Goal: Information Seeking & Learning: Learn about a topic

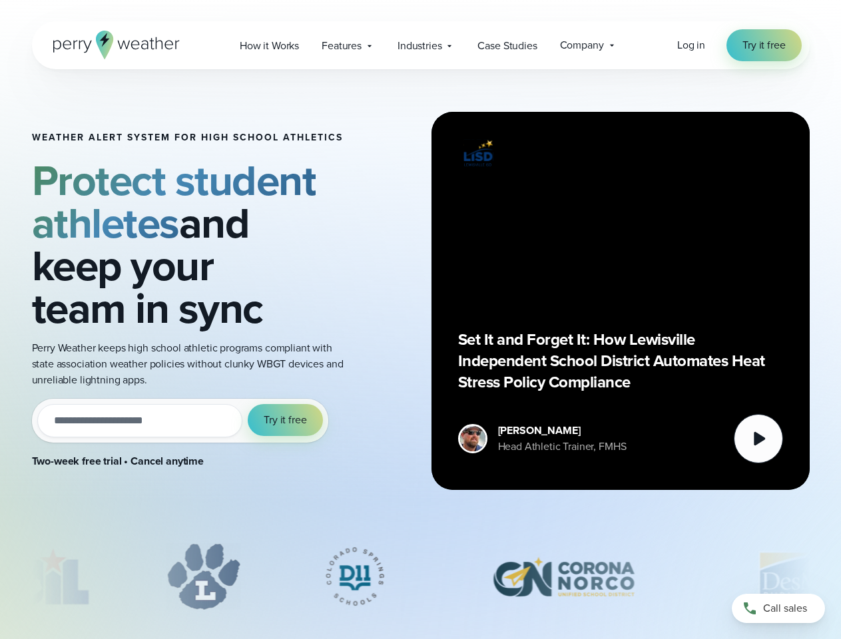
click at [420, 320] on div "Weather Alert System for High School Athletics Protect student athletes and kee…" at bounding box center [421, 301] width 778 height 464
click at [420, 45] on span "Industries" at bounding box center [420, 46] width 44 height 16
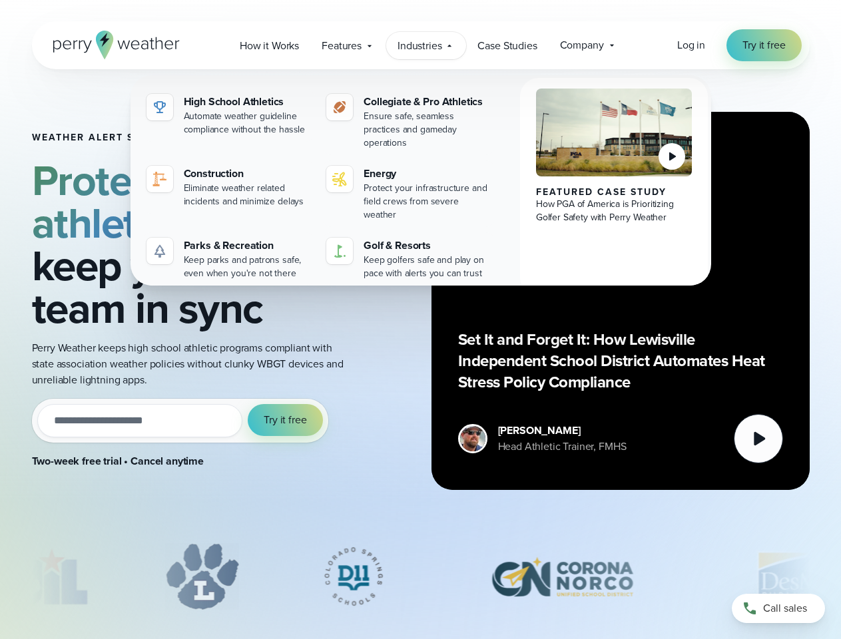
click at [180, 421] on input "email" at bounding box center [140, 420] width 206 height 33
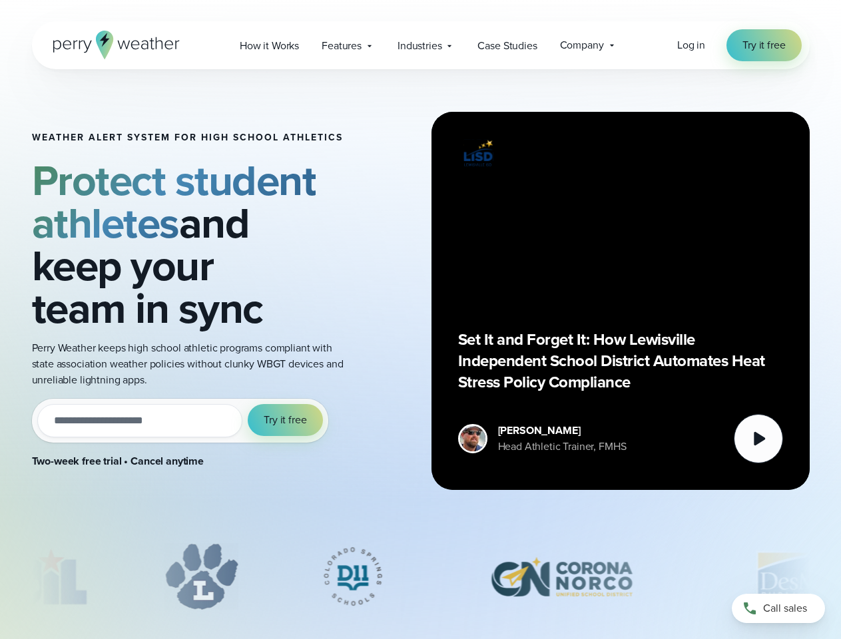
click at [286, 420] on span "Try it free" at bounding box center [285, 420] width 43 height 16
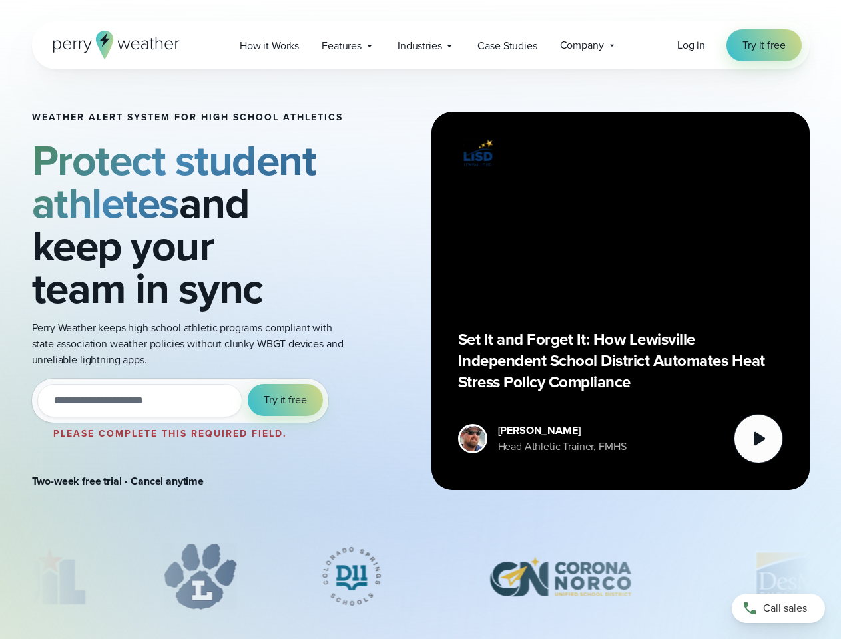
click at [621, 301] on div "Set It and Forget It: How Lewisville Independent School District Automates Heat…" at bounding box center [620, 301] width 325 height 325
click at [759, 439] on icon at bounding box center [759, 439] width 11 height 14
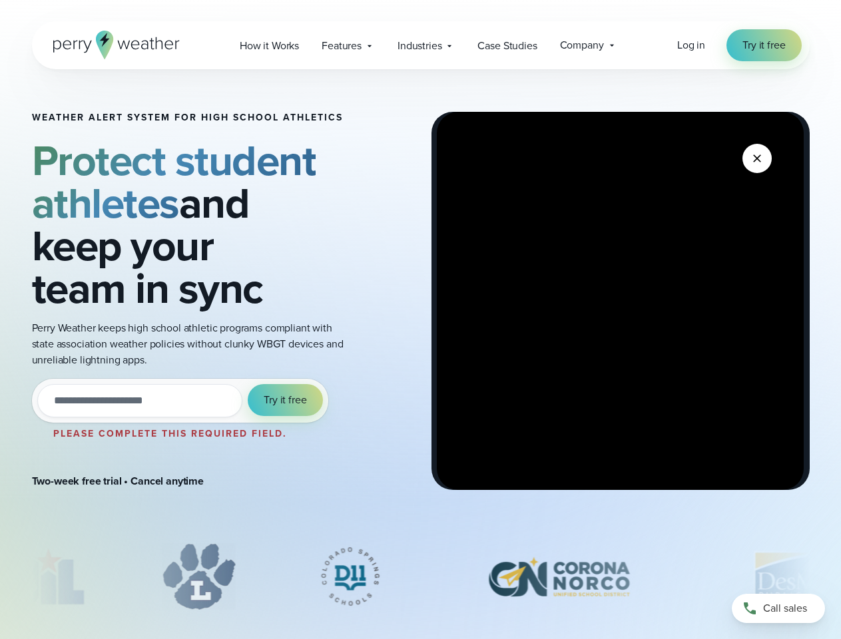
click at [421, 577] on div "slideshow" at bounding box center [421, 577] width 778 height 67
